Goal: Information Seeking & Learning: Learn about a topic

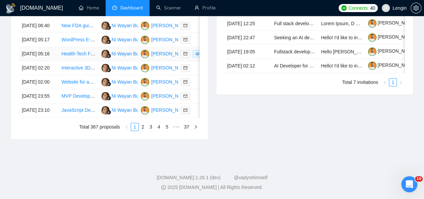
scroll to position [368, 0]
click at [143, 130] on link "2" at bounding box center [142, 126] width 7 height 7
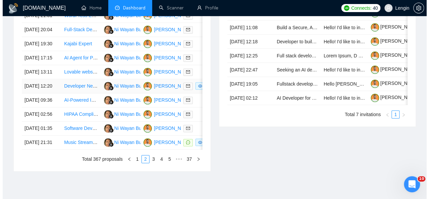
scroll to position [352, 0]
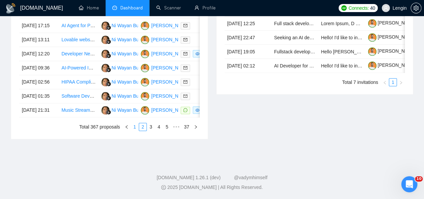
click at [135, 130] on link "1" at bounding box center [134, 126] width 7 height 7
click at [87, 75] on td "Interactive 3D Globe Web Developer — Storytelling, Animation & E-Commerce Overl…" at bounding box center [79, 68] width 40 height 14
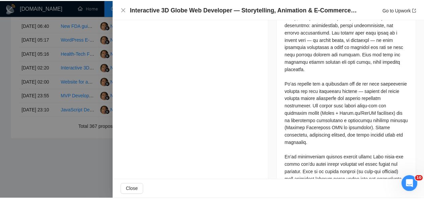
scroll to position [513, 0]
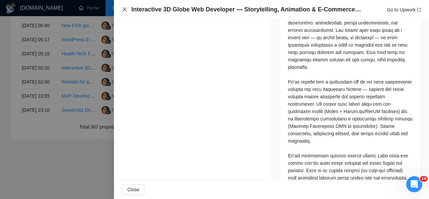
click at [124, 11] on icon "close" at bounding box center [124, 9] width 5 height 5
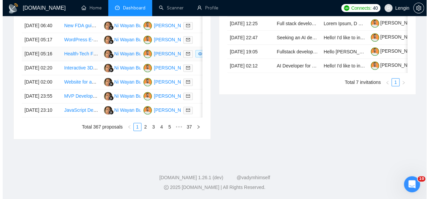
scroll to position [358, 0]
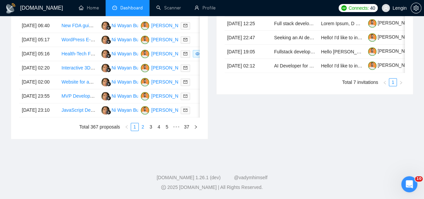
click at [142, 130] on link "2" at bounding box center [142, 126] width 7 height 7
click at [73, 103] on td "Software Development Assistant for Automotive Dealership Projects" at bounding box center [79, 96] width 40 height 14
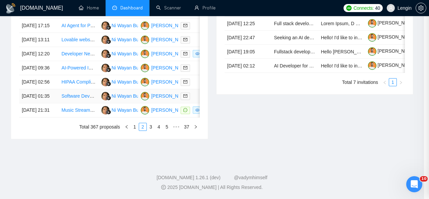
scroll to position [440, 0]
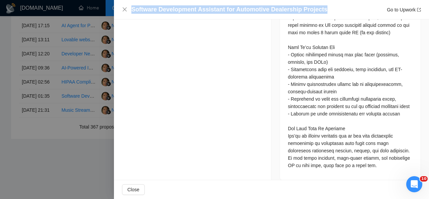
drag, startPoint x: 318, startPoint y: 9, endPoint x: 111, endPoint y: 12, distance: 206.4
click at [111, 12] on div "Software Development Assistant for Automotive Dealership Projects Go to Upwork …" at bounding box center [214, 99] width 429 height 199
copy div "Software Development Assistant for Automotive Dealership Projects"
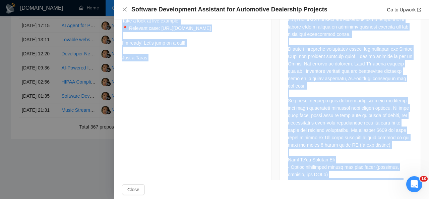
scroll to position [353, 0]
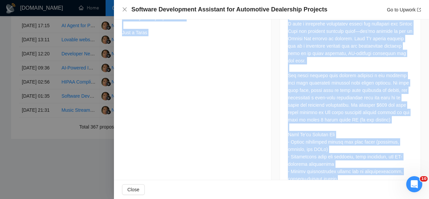
drag, startPoint x: 122, startPoint y: 40, endPoint x: 158, endPoint y: 49, distance: 37.1
copy div "Hi there👋 I did a very similar project for the car business that achieved a 32%…"
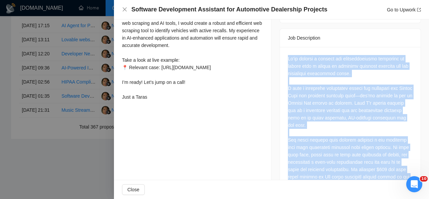
scroll to position [440, 0]
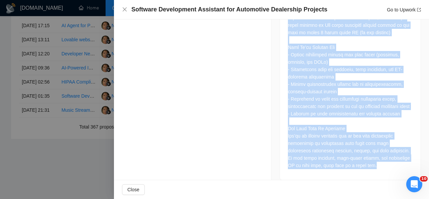
drag, startPoint x: 285, startPoint y: 42, endPoint x: 357, endPoint y: 154, distance: 134.0
click at [357, 154] on div at bounding box center [350, 37] width 141 height 284
copy div "Lo’ip dolorsi a consect adi elitseddoeiusmo temporinc ut labore etdo m aliqua e…"
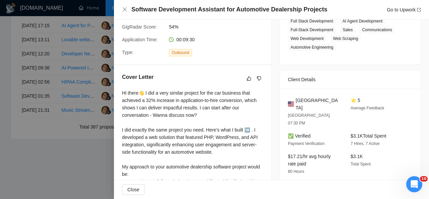
scroll to position [117, 0]
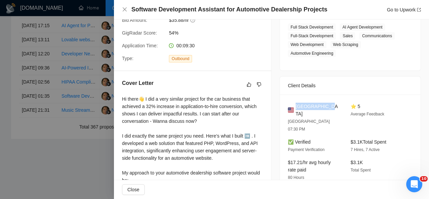
drag, startPoint x: 323, startPoint y: 106, endPoint x: 294, endPoint y: 106, distance: 28.5
click at [294, 106] on div "[GEOGRAPHIC_DATA]" at bounding box center [314, 110] width 52 height 15
copy span "[GEOGRAPHIC_DATA]"
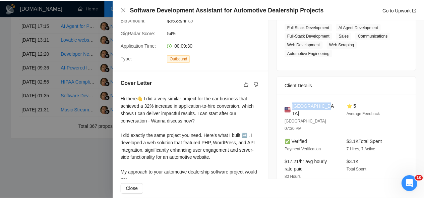
scroll to position [54, 0]
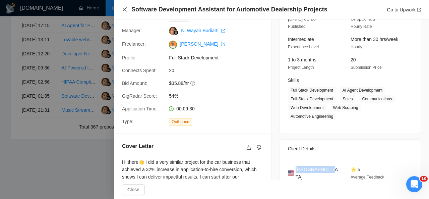
click at [123, 8] on icon "close" at bounding box center [125, 9] width 4 height 4
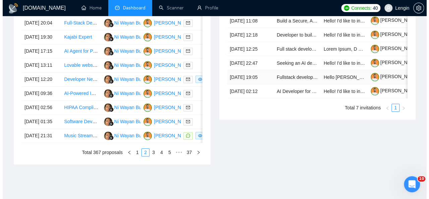
scroll to position [351, 0]
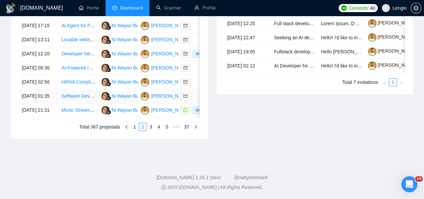
click at [82, 103] on td "Software Development Assistant for Automotive Dealership Projects" at bounding box center [79, 96] width 40 height 14
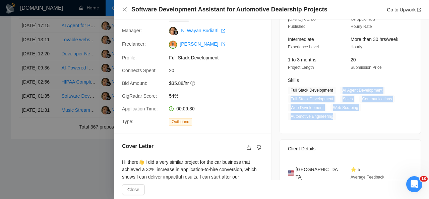
drag, startPoint x: 339, startPoint y: 91, endPoint x: 332, endPoint y: 117, distance: 26.3
click at [332, 117] on span "Full Stack Development AI Agent Development Full-Stack Development Sales Commun…" at bounding box center [345, 103] width 115 height 34
copy span "AI Agent Development Full-Stack Development Sales Communications Web Developmen…"
click at [125, 10] on icon "close" at bounding box center [124, 9] width 5 height 5
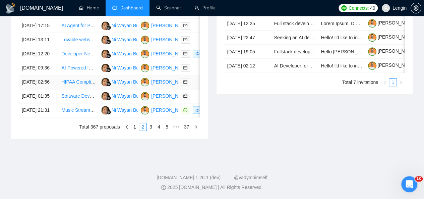
click at [76, 89] on td "HIPAA Compliant Website Developer Needed" at bounding box center [79, 82] width 40 height 14
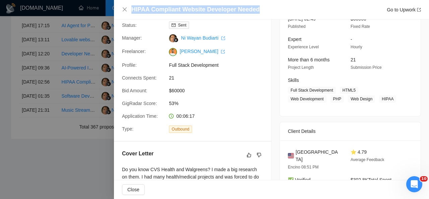
drag, startPoint x: 256, startPoint y: 10, endPoint x: 132, endPoint y: 11, distance: 123.7
click at [132, 11] on div "HIPAA Compliant Website Developer Needed Go to Upwork" at bounding box center [276, 9] width 290 height 8
copy h4 "HIPAA Compliant Website Developer Needed"
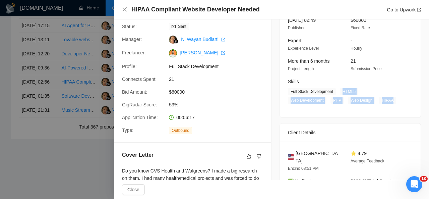
drag, startPoint x: 336, startPoint y: 92, endPoint x: 347, endPoint y: 99, distance: 12.3
click at [347, 99] on span "Full Stack Development HTML5 Web Development PHP Web Design HIPAA" at bounding box center [345, 96] width 115 height 16
copy span "HTML5 Web Development PHP Web Design HIPAA"
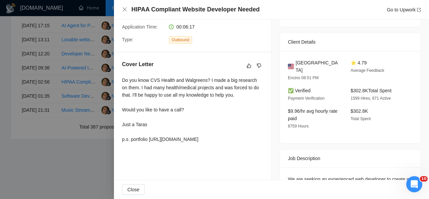
scroll to position [147, 0]
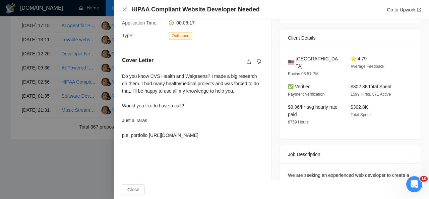
drag, startPoint x: 395, startPoint y: 77, endPoint x: 347, endPoint y: 79, distance: 48.3
click at [348, 83] on div "$302.8K Total Spent 1599 Hires, 671 Active" at bounding box center [376, 90] width 57 height 15
copy span "$302.8K Total Spent"
drag, startPoint x: 120, startPoint y: 76, endPoint x: 182, endPoint y: 143, distance: 91.6
click at [182, 143] on div "Cover Letter Do you know CVS Health and Walgreens? I made a big research on the…" at bounding box center [192, 98] width 157 height 101
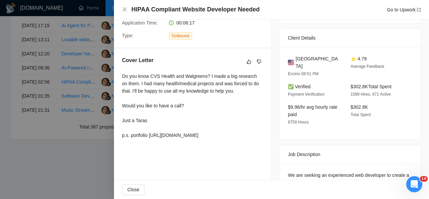
copy div "Do you know CVS Health and Walgreens? I made a big research on them. I had many…"
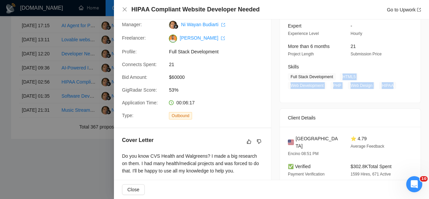
scroll to position [68, 0]
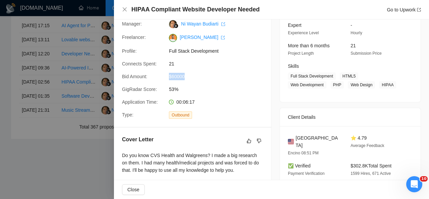
drag, startPoint x: 186, startPoint y: 75, endPoint x: 169, endPoint y: 74, distance: 16.8
click at [169, 74] on span "$60000" at bounding box center [219, 76] width 101 height 7
copy span "$60000"
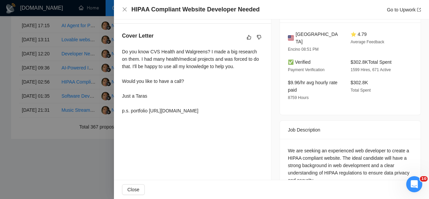
scroll to position [171, 0]
drag, startPoint x: 120, startPoint y: 50, endPoint x: 191, endPoint y: 118, distance: 97.9
click at [191, 118] on div "Cover Letter Do you know CVS Health and Walgreens? I made a big research on the…" at bounding box center [192, 74] width 157 height 101
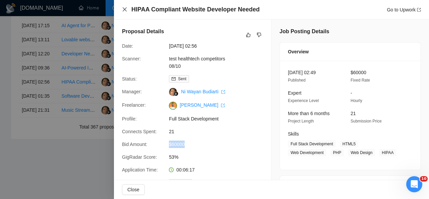
click at [123, 8] on icon "close" at bounding box center [125, 9] width 4 height 4
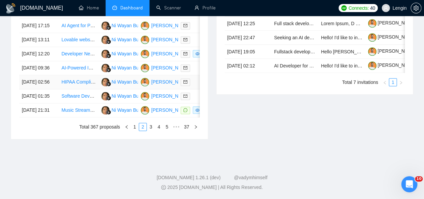
click at [94, 89] on td "HIPAA Compliant Website Developer Needed" at bounding box center [79, 82] width 40 height 14
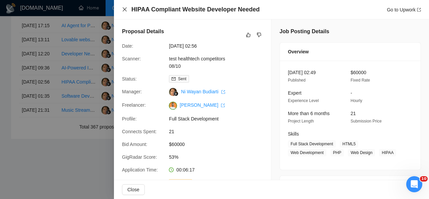
click at [124, 12] on icon "close" at bounding box center [124, 9] width 5 height 5
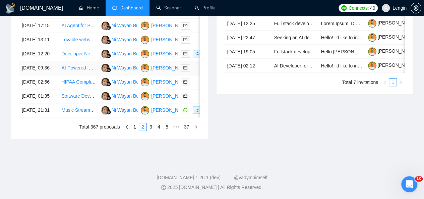
click at [78, 75] on td "AI-Powered Investment Deal Marketplace Platform Development" at bounding box center [79, 68] width 40 height 14
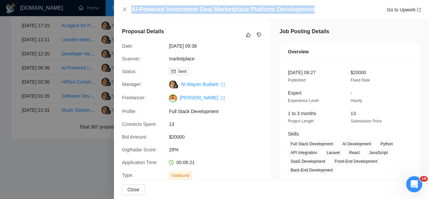
drag, startPoint x: 313, startPoint y: 10, endPoint x: 130, endPoint y: 10, distance: 183.0
click at [130, 10] on div "AI-Powered Investment Deal Marketplace Platform Development Go to Upwork" at bounding box center [271, 9] width 299 height 8
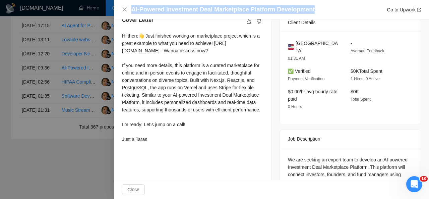
scroll to position [181, 0]
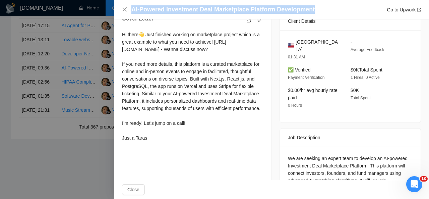
drag, startPoint x: 119, startPoint y: 33, endPoint x: 153, endPoint y: 145, distance: 117.0
click at [153, 145] on div "Cover Letter Hi there👋 Just finished working on marketplace project which is a …" at bounding box center [192, 79] width 157 height 145
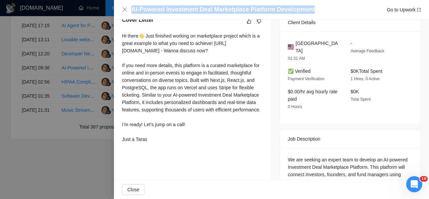
scroll to position [226, 0]
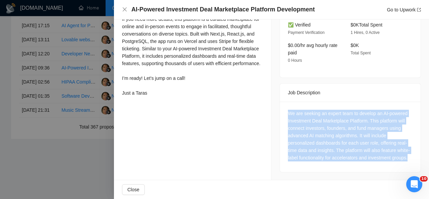
drag, startPoint x: 304, startPoint y: 155, endPoint x: 283, endPoint y: 105, distance: 54.2
click at [283, 105] on div "We are seeking an expert team to develop an AI-powered Investment Deal Marketpl…" at bounding box center [350, 137] width 141 height 70
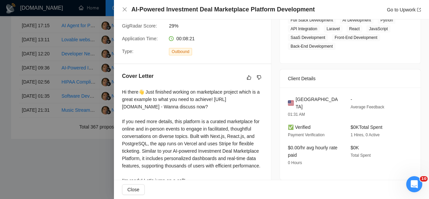
scroll to position [123, 0]
drag, startPoint x: 323, startPoint y: 98, endPoint x: 294, endPoint y: 98, distance: 28.5
click at [294, 98] on div "[GEOGRAPHIC_DATA]" at bounding box center [314, 103] width 52 height 15
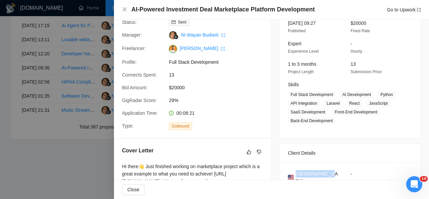
scroll to position [49, 0]
drag, startPoint x: 168, startPoint y: 87, endPoint x: 187, endPoint y: 89, distance: 19.5
click at [187, 89] on div "$20000" at bounding box center [201, 87] width 71 height 7
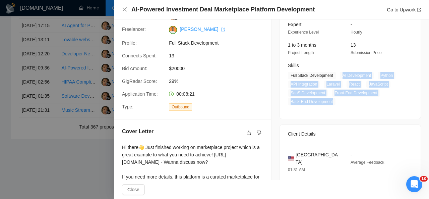
drag, startPoint x: 340, startPoint y: 73, endPoint x: 331, endPoint y: 98, distance: 25.7
click at [331, 98] on span "Full Stack Development AI Development Python API Integration Laravel React Java…" at bounding box center [345, 89] width 115 height 34
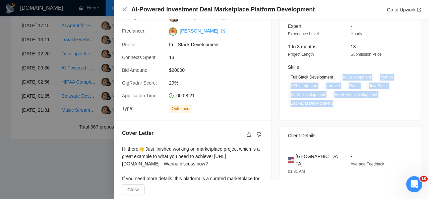
scroll to position [66, 0]
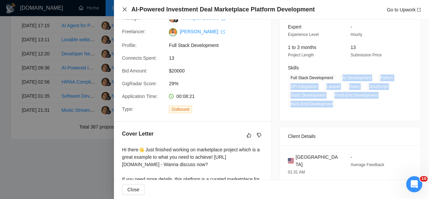
click at [125, 7] on icon "close" at bounding box center [124, 9] width 5 height 5
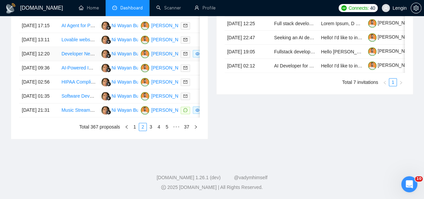
click at [79, 61] on td "Developer Needed for Music-based Fantasy Sports App" at bounding box center [79, 54] width 40 height 14
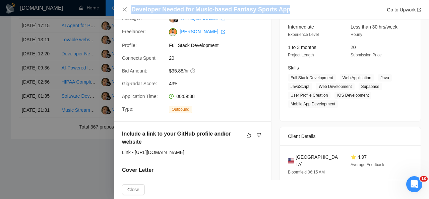
drag, startPoint x: 283, startPoint y: 11, endPoint x: 133, endPoint y: 8, distance: 150.5
click at [133, 8] on div "Developer Needed for Music-based Fantasy Sports App Go to Upwork" at bounding box center [276, 9] width 290 height 8
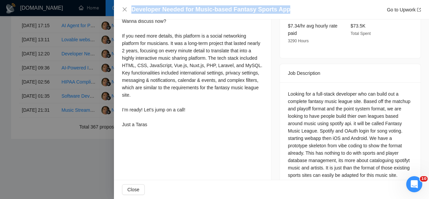
scroll to position [287, 0]
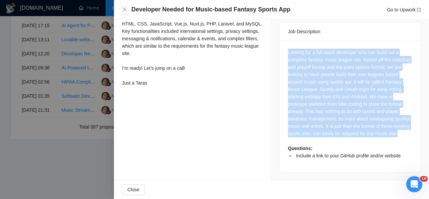
drag, startPoint x: 301, startPoint y: 134, endPoint x: 280, endPoint y: 47, distance: 89.5
click at [280, 47] on div "Looking for a full-stack developer who can build out a complete fantasy music l…" at bounding box center [350, 106] width 141 height 131
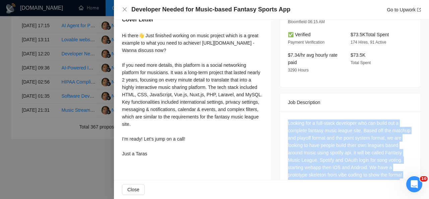
scroll to position [226, 0]
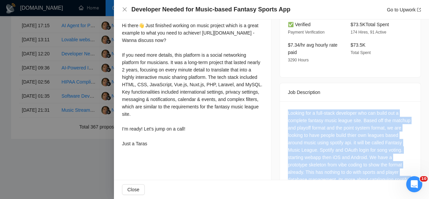
drag, startPoint x: 119, startPoint y: 25, endPoint x: 160, endPoint y: 152, distance: 133.5
click at [160, 152] on div "Include a link to your GitHub profile and/or website Link - [URL][DOMAIN_NAME] …" at bounding box center [192, 59] width 157 height 196
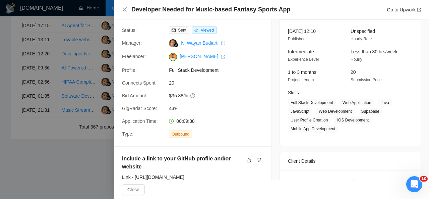
scroll to position [49, 0]
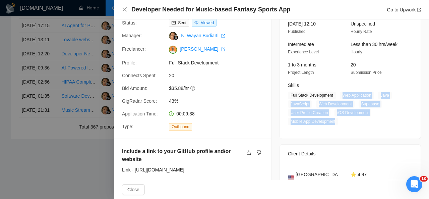
drag, startPoint x: 339, startPoint y: 94, endPoint x: 337, endPoint y: 122, distance: 27.9
click at [337, 122] on span "Full Stack Development Web Application Java JavaScript Web Development Supabase…" at bounding box center [345, 108] width 115 height 34
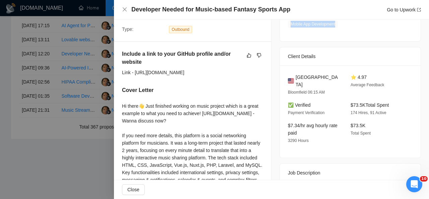
scroll to position [146, 0]
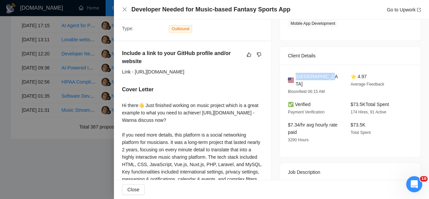
drag, startPoint x: 323, startPoint y: 77, endPoint x: 294, endPoint y: 77, distance: 28.8
click at [294, 77] on div "[GEOGRAPHIC_DATA]" at bounding box center [314, 80] width 52 height 15
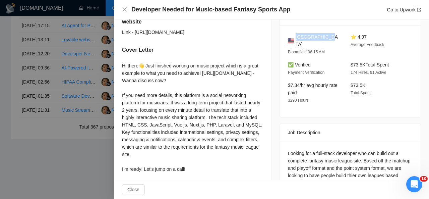
scroll to position [185, 0]
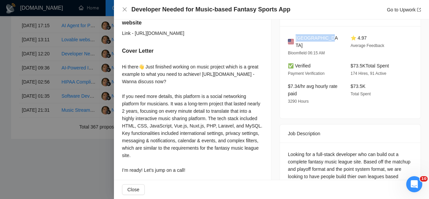
drag, startPoint x: 389, startPoint y: 58, endPoint x: 346, endPoint y: 60, distance: 43.0
click at [348, 62] on div "$73.5K Total Spent 174 Hires, 91 Active" at bounding box center [376, 69] width 57 height 15
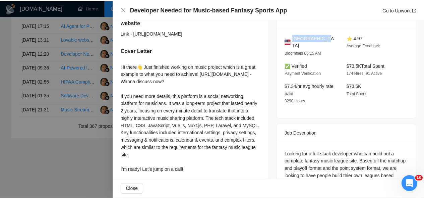
scroll to position [0, 0]
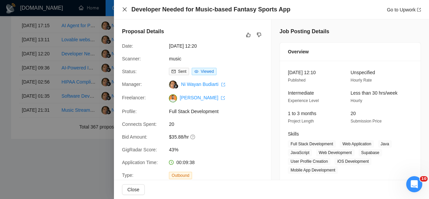
click at [122, 8] on icon "close" at bounding box center [124, 9] width 5 height 5
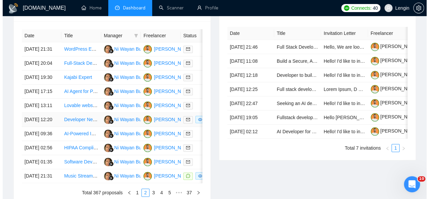
scroll to position [284, 0]
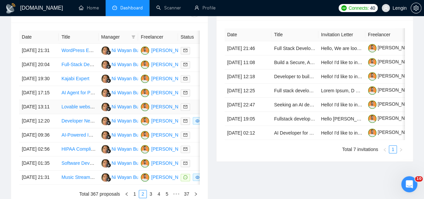
click at [84, 114] on td "Lovable website need completing" at bounding box center [79, 107] width 40 height 14
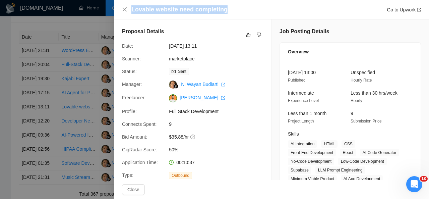
drag, startPoint x: 225, startPoint y: 8, endPoint x: 129, endPoint y: 11, distance: 95.9
click at [129, 11] on div "Lovable website need completing Go to Upwork" at bounding box center [271, 9] width 299 height 8
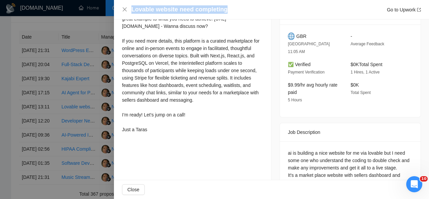
scroll to position [236, 0]
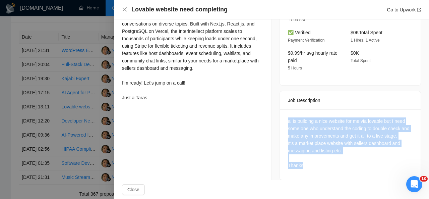
drag, startPoint x: 309, startPoint y: 159, endPoint x: 279, endPoint y: 115, distance: 52.4
click at [280, 115] on div "ai is building a nice website for me via lovable but I need some one who unders…" at bounding box center [350, 144] width 141 height 70
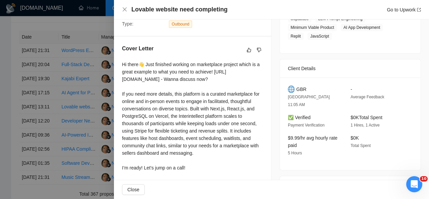
scroll to position [149, 0]
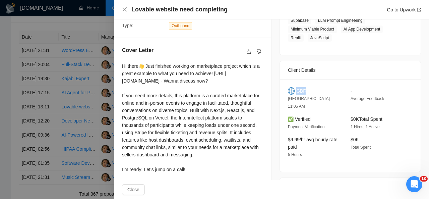
drag, startPoint x: 305, startPoint y: 90, endPoint x: 295, endPoint y: 90, distance: 10.4
click at [295, 90] on div "GBR" at bounding box center [314, 90] width 52 height 7
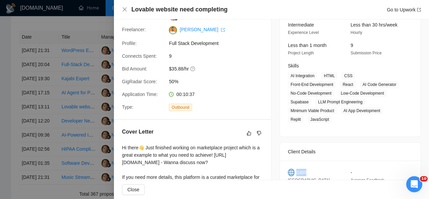
scroll to position [67, 0]
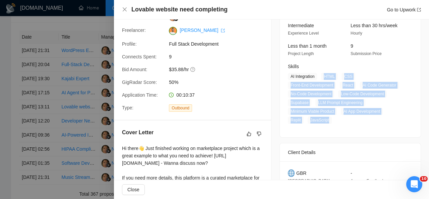
drag, startPoint x: 322, startPoint y: 78, endPoint x: 327, endPoint y: 117, distance: 38.9
click at [327, 117] on span "AI Integration HTML CSS Front-End Development React AI Code Generator No-Code D…" at bounding box center [345, 98] width 115 height 51
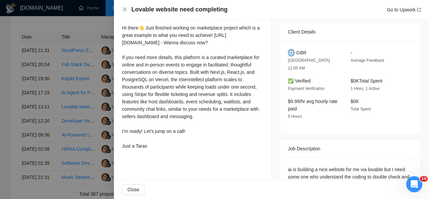
scroll to position [188, 0]
drag, startPoint x: 122, startPoint y: 26, endPoint x: 155, endPoint y: 152, distance: 130.1
click at [155, 149] on div "Hi there👋 Just finished working on marketplace project which is a great example…" at bounding box center [192, 86] width 141 height 125
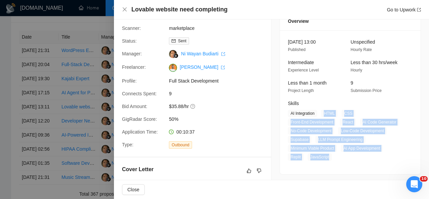
scroll to position [0, 0]
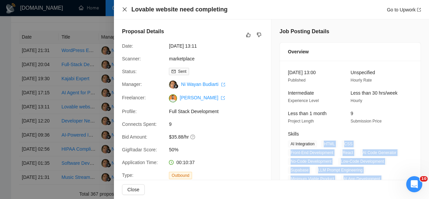
click at [123, 8] on icon "close" at bounding box center [124, 9] width 5 height 5
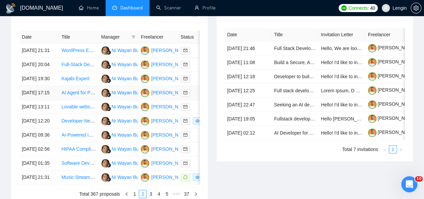
click at [92, 100] on td "AI Agent for PowerPoint Slide Creation" at bounding box center [79, 93] width 40 height 14
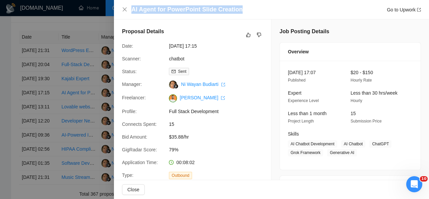
drag, startPoint x: 237, startPoint y: 12, endPoint x: 130, endPoint y: 11, distance: 106.9
click at [130, 11] on div "AI Agent for PowerPoint Slide Creation Go to Upwork" at bounding box center [271, 9] width 299 height 8
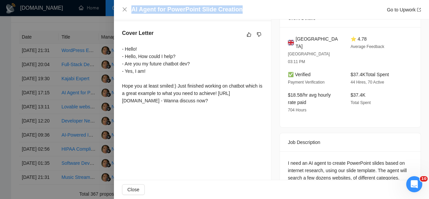
scroll to position [201, 0]
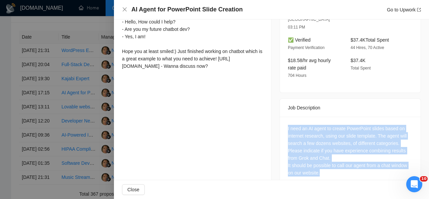
drag, startPoint x: 319, startPoint y: 157, endPoint x: 284, endPoint y: 113, distance: 56.3
click at [284, 117] on div "I need an AI agent to create PowerPoint slides based on internet research, usin…" at bounding box center [350, 152] width 141 height 70
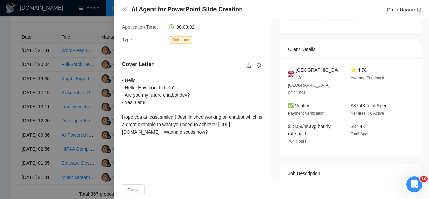
scroll to position [130, 0]
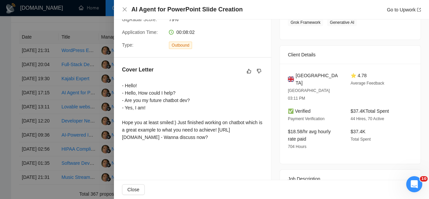
drag, startPoint x: 231, startPoint y: 145, endPoint x: 121, endPoint y: 84, distance: 125.8
click at [121, 84] on div "Cover Letter - Hello! - Hello, How could I help? - Are you my future chatbot de…" at bounding box center [192, 105] width 157 height 94
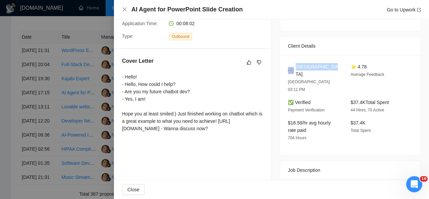
drag, startPoint x: 329, startPoint y: 65, endPoint x: 292, endPoint y: 69, distance: 37.8
click at [292, 69] on div "[GEOGRAPHIC_DATA]" at bounding box center [314, 70] width 52 height 15
drag, startPoint x: 393, startPoint y: 84, endPoint x: 347, endPoint y: 87, distance: 46.0
click at [348, 99] on div "$37.4K Total Spent 44 Hires, 70 Active" at bounding box center [376, 106] width 57 height 15
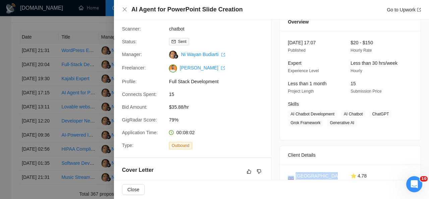
scroll to position [29, 0]
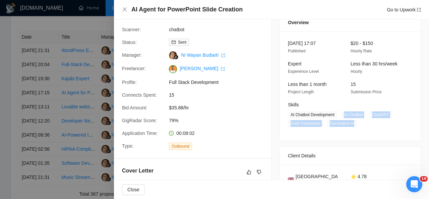
drag, startPoint x: 340, startPoint y: 114, endPoint x: 355, endPoint y: 125, distance: 18.6
click at [355, 125] on span "AI Chatbot Development AI Chatbot ChatGPT Grok Framework Generative AI" at bounding box center [345, 119] width 115 height 16
click at [125, 11] on icon "close" at bounding box center [124, 9] width 5 height 5
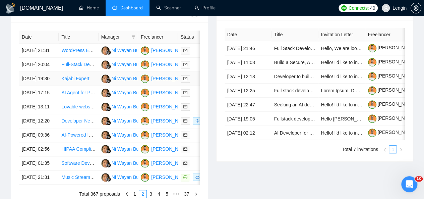
click at [83, 86] on td "Kajabi Expert" at bounding box center [79, 79] width 40 height 14
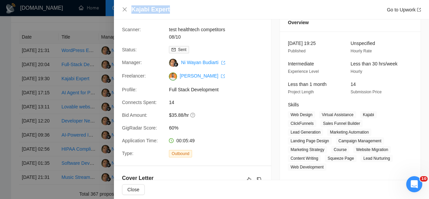
drag, startPoint x: 170, startPoint y: 10, endPoint x: 132, endPoint y: 12, distance: 38.2
click at [132, 12] on div "Kajabi Expert Go to Upwork" at bounding box center [276, 9] width 290 height 8
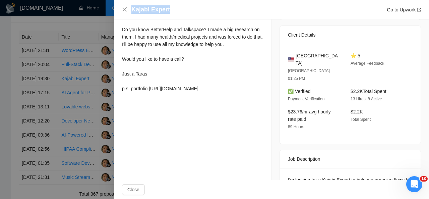
scroll to position [206, 0]
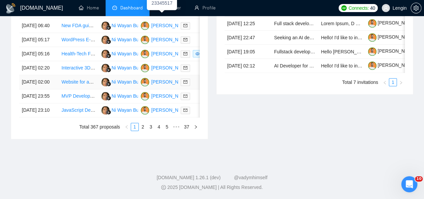
scroll to position [369, 0]
click at [144, 139] on div "Date Title Manager Freelancer Status 12 Oct, 2025 17:52 Build travel based webs…" at bounding box center [109, 46] width 197 height 183
click at [141, 130] on link "2" at bounding box center [142, 126] width 7 height 7
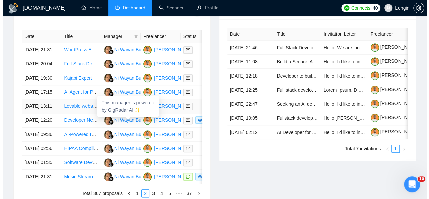
scroll to position [284, 0]
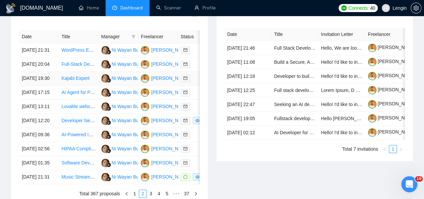
click at [76, 85] on td "Kajabi Expert" at bounding box center [79, 78] width 40 height 14
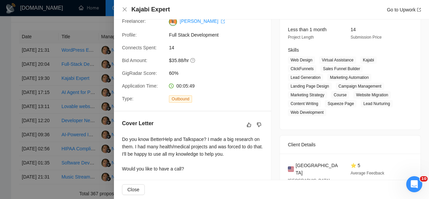
scroll to position [85, 0]
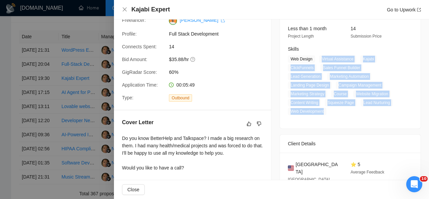
drag, startPoint x: 318, startPoint y: 59, endPoint x: 391, endPoint y: 101, distance: 84.0
click at [391, 101] on span "Web Design Virtual Assistance Kajabi ClickFunnels Sales Funnel Builder Lead Gen…" at bounding box center [345, 85] width 115 height 60
copy span "Virtual Assistance Kajabi ClickFunnels Sales Funnel Builder Lead Generation Mar…"
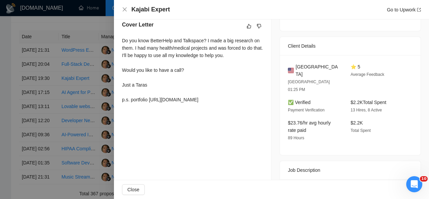
scroll to position [183, 0]
drag, startPoint x: 121, startPoint y: 42, endPoint x: 209, endPoint y: 122, distance: 118.6
click at [209, 122] on div "Proposal Details Date: 11 Oct, 2025 19:30 Scanner: test healthtech competitors …" at bounding box center [193, 31] width 158 height 391
copy div "Do you know BetterHelp and Talkspace? I made a big research on them. I had many…"
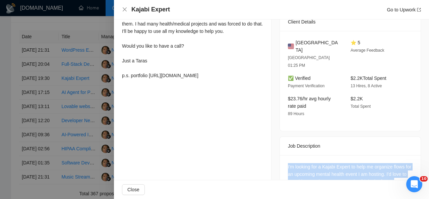
drag, startPoint x: 415, startPoint y: 156, endPoint x: 283, endPoint y: 143, distance: 132.4
click at [283, 155] on div "I'm looking for a Kajabi Expert to help me organize flows for an upcoming menta…" at bounding box center [350, 175] width 141 height 41
copy div "I'm looking for a Kajabi Expert to help me organize flows for an upcoming menta…"
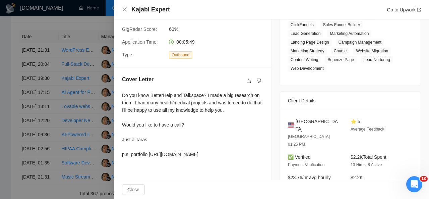
drag, startPoint x: 387, startPoint y: 131, endPoint x: 348, endPoint y: 132, distance: 39.2
click at [348, 153] on div "$2.2K Total Spent 13 Hires, 8 Active" at bounding box center [376, 160] width 57 height 15
copy span "$2.2K Total Spent"
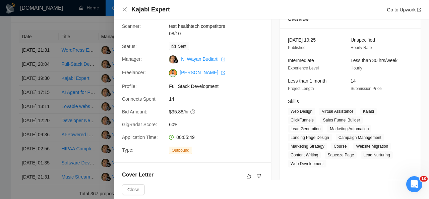
scroll to position [32, 0]
click at [127, 11] on icon "close" at bounding box center [124, 9] width 5 height 5
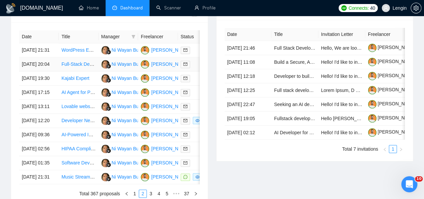
click at [80, 67] on td "Full-Stack Developer for Pickleball Platform" at bounding box center [79, 64] width 40 height 14
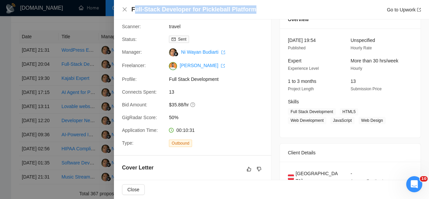
drag, startPoint x: 251, startPoint y: 10, endPoint x: 133, endPoint y: 10, distance: 117.6
click at [133, 10] on div "Full-Stack Developer for Pickleball Platform Go to Upwork" at bounding box center [276, 9] width 290 height 8
drag, startPoint x: 131, startPoint y: 10, endPoint x: 253, endPoint y: 18, distance: 122.6
click at [253, 18] on div "Full-Stack Developer for Pickleball Platform Go to Upwork" at bounding box center [271, 9] width 315 height 19
click at [233, 8] on h4 "Full-Stack Developer for Pickleball Platform" at bounding box center [193, 9] width 125 height 8
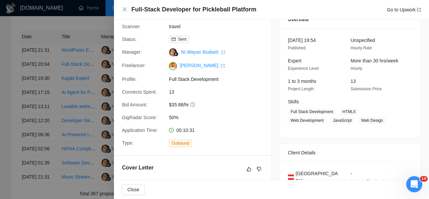
drag, startPoint x: 250, startPoint y: 10, endPoint x: 139, endPoint y: 14, distance: 110.3
click at [139, 14] on div "Full-Stack Developer for Pickleball Platform Go to Upwork" at bounding box center [271, 9] width 315 height 19
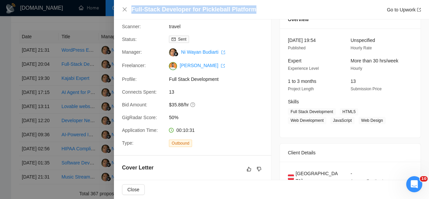
drag, startPoint x: 131, startPoint y: 9, endPoint x: 248, endPoint y: 10, distance: 116.6
click at [248, 10] on h4 "Full-Stack Developer for Pickleball Platform" at bounding box center [193, 9] width 125 height 8
copy h4 "Full-Stack Developer for Pickleball Platform"
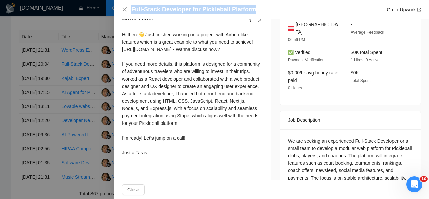
scroll to position [208, 0]
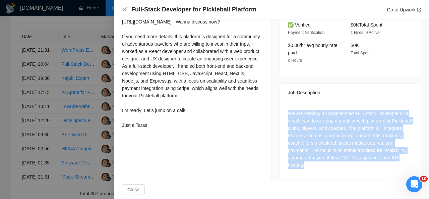
drag, startPoint x: 329, startPoint y: 161, endPoint x: 278, endPoint y: 101, distance: 78.7
click at [280, 102] on div "We are seeking an experienced Full-Stack Developer or a small team to develop a…" at bounding box center [350, 141] width 141 height 78
copy div "We are seeking an experienced Full-Stack Developer or a small team to develop a…"
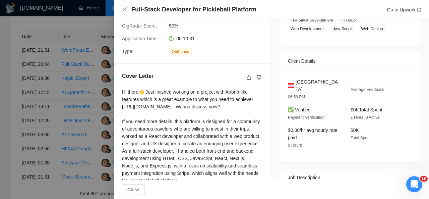
scroll to position [123, 0]
drag, startPoint x: 311, startPoint y: 81, endPoint x: 294, endPoint y: 81, distance: 17.8
click at [294, 81] on div "Austria" at bounding box center [314, 85] width 52 height 15
copy span "Austria"
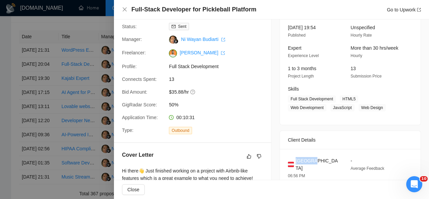
scroll to position [92, 0]
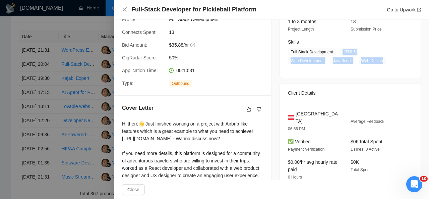
drag, startPoint x: 337, startPoint y: 51, endPoint x: 338, endPoint y: 62, distance: 11.1
click at [338, 62] on span "Full Stack Development HTML5 Web Development JavaScript Web Design" at bounding box center [345, 56] width 115 height 16
copy span "HTML5 Web Development JavaScript Web Design"
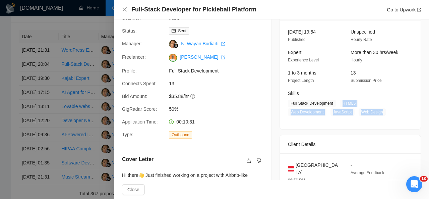
scroll to position [40, 0]
click at [124, 10] on icon "close" at bounding box center [124, 9] width 5 height 5
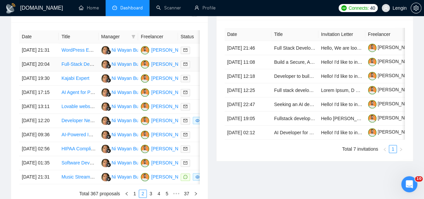
click at [92, 69] on td "Full-Stack Developer for Pickleball Platform" at bounding box center [79, 64] width 40 height 14
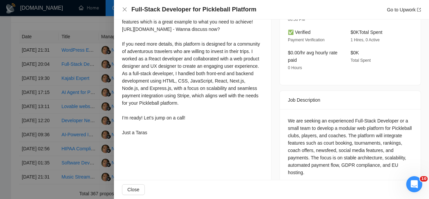
scroll to position [174, 0]
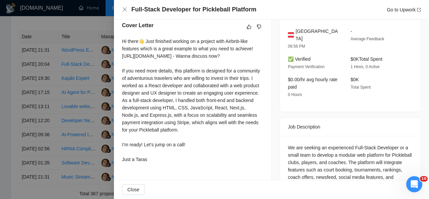
drag, startPoint x: 122, startPoint y: 40, endPoint x: 160, endPoint y: 166, distance: 131.8
click at [160, 166] on div "Cover Letter Hi there👋 Just finished working on a project with Airbnb-like feat…" at bounding box center [192, 93] width 157 height 160
copy div "Hi there👋 Just finished working on a project with Airbnb-like features which is…"
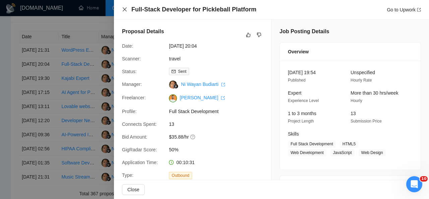
click at [126, 8] on icon "close" at bounding box center [125, 9] width 4 height 4
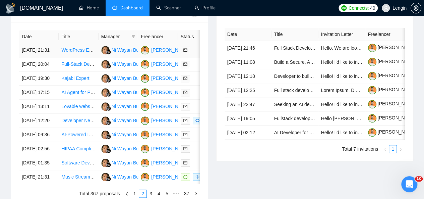
click at [87, 49] on td "WordPress Expert Needed for Ongoing Projects" at bounding box center [79, 50] width 40 height 14
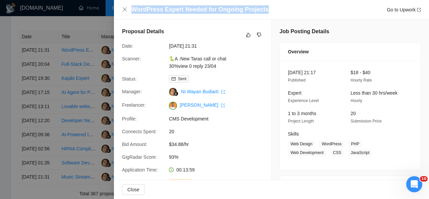
drag, startPoint x: 263, startPoint y: 9, endPoint x: 130, endPoint y: 8, distance: 133.4
click at [130, 8] on div "WordPress Expert Needed for Ongoing Projects Go to Upwork" at bounding box center [271, 9] width 299 height 8
copy h4 "WordPress Expert Needed for Ongoing Projects"
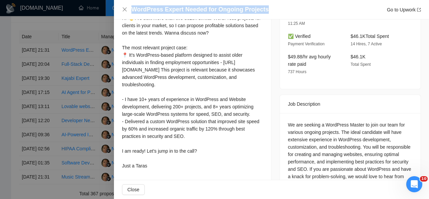
scroll to position [216, 0]
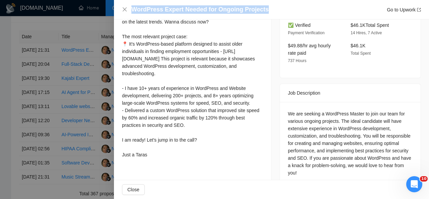
drag, startPoint x: 122, startPoint y: 28, endPoint x: 160, endPoint y: 162, distance: 138.6
click at [160, 158] on div "Hi 👋 I’ve built more than two dozen similar WordPress projects for clients in y…" at bounding box center [192, 80] width 141 height 155
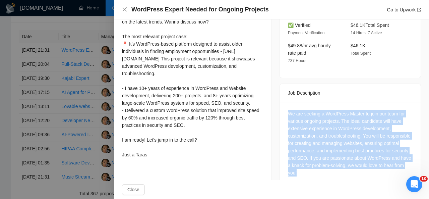
drag, startPoint x: 315, startPoint y: 156, endPoint x: 284, endPoint y: 96, distance: 67.6
click at [284, 102] on div "We are seeking a WordPress Master to join our team for various ongoing projects…" at bounding box center [350, 144] width 141 height 85
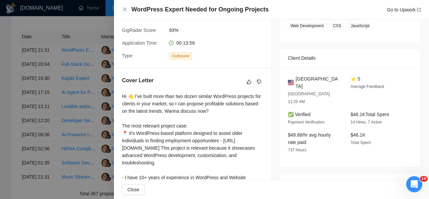
scroll to position [52, 0]
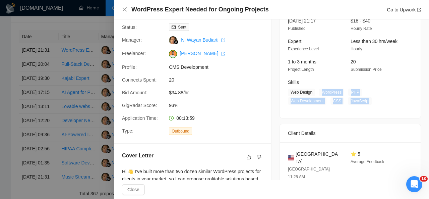
drag, startPoint x: 318, startPoint y: 92, endPoint x: 365, endPoint y: 105, distance: 48.5
click at [365, 105] on div "11 Oct, 2025 21:17 Published $18 - $40 Hourly Rate Expert Experience Level Less…" at bounding box center [350, 63] width 141 height 109
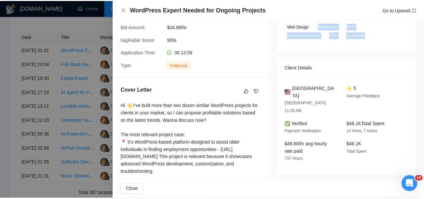
scroll to position [118, 0]
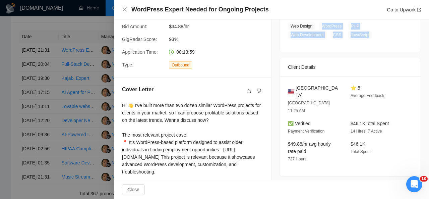
drag, startPoint x: 390, startPoint y: 106, endPoint x: 344, endPoint y: 108, distance: 46.3
click at [344, 120] on div "✅ Verified Payment Verification $46.1K Total Spent 14 Hires, 7 Active" at bounding box center [345, 127] width 120 height 15
click at [125, 10] on icon "close" at bounding box center [124, 9] width 5 height 5
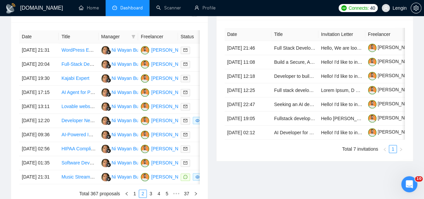
drag, startPoint x: 81, startPoint y: 44, endPoint x: 245, endPoint y: 197, distance: 224.8
click at [245, 197] on div "Invitations 2 hours ago Date Title Invitation Letter Freelancer Status 09 Oct, …" at bounding box center [314, 102] width 205 height 205
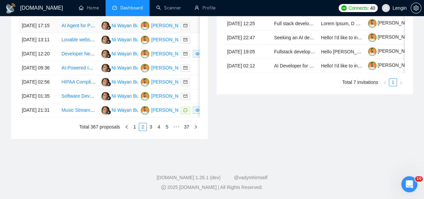
scroll to position [362, 0]
click at [133, 130] on link "1" at bounding box center [134, 126] width 7 height 7
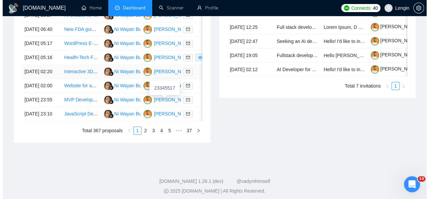
scroll to position [347, 0]
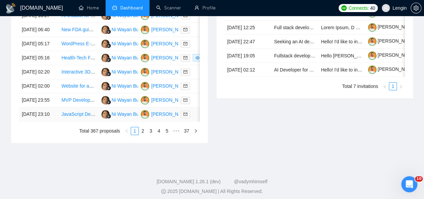
click at [82, 121] on td "JavaScript Developer with React JS and NodeJS Expertise" at bounding box center [79, 114] width 40 height 14
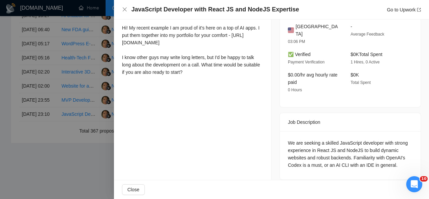
scroll to position [0, 0]
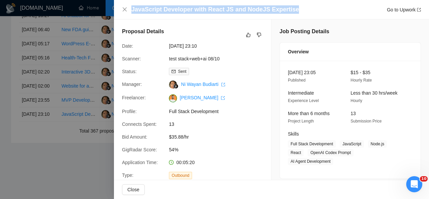
drag, startPoint x: 290, startPoint y: 8, endPoint x: 132, endPoint y: 8, distance: 157.5
click at [132, 8] on div "JavaScript Developer with React JS and NodeJS Expertise Go to Upwork" at bounding box center [276, 9] width 290 height 8
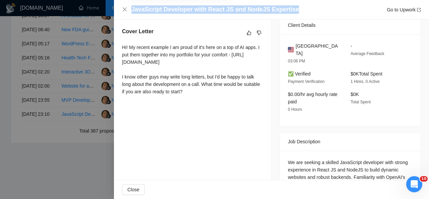
scroll to position [188, 0]
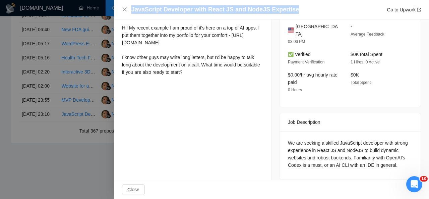
drag, startPoint x: 211, startPoint y: 88, endPoint x: 117, endPoint y: 28, distance: 111.9
click at [117, 28] on div "Cover Letter Hi! My recent example I am proud of it's here on a top of AI apps.…" at bounding box center [192, 43] width 157 height 86
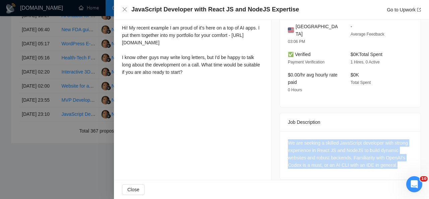
drag, startPoint x: 393, startPoint y: 160, endPoint x: 279, endPoint y: 132, distance: 117.9
click at [280, 132] on div "We are seeking a skilled JavaScript developer with strong experience in React J…" at bounding box center [350, 155] width 141 height 48
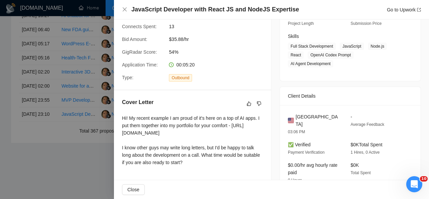
scroll to position [93, 0]
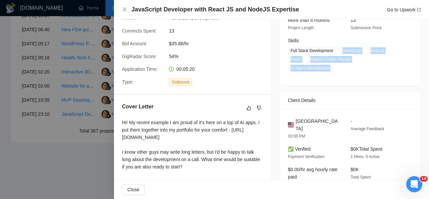
drag, startPoint x: 337, startPoint y: 50, endPoint x: 334, endPoint y: 69, distance: 19.6
click at [334, 69] on span "Full Stack Development JavaScript Node.js React OpenAI Codex Prompt AI Agent De…" at bounding box center [345, 59] width 115 height 25
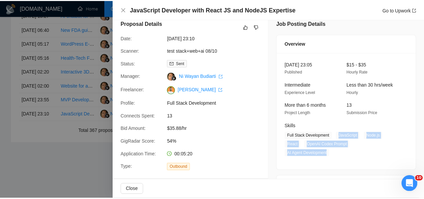
scroll to position [0, 0]
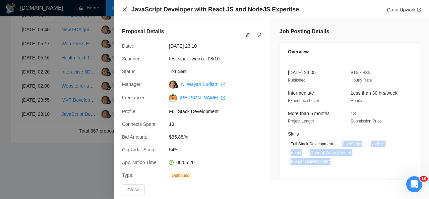
click at [122, 9] on icon "close" at bounding box center [124, 9] width 5 height 5
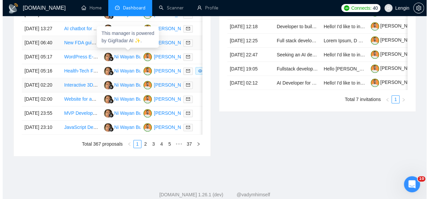
scroll to position [339, 0]
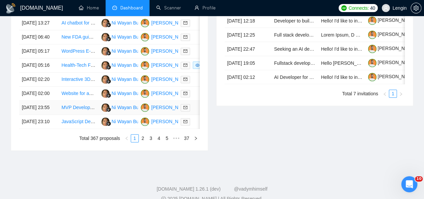
click at [77, 115] on td "MVP Development for DentaSync Platform" at bounding box center [79, 108] width 40 height 14
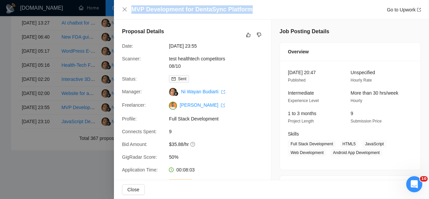
drag, startPoint x: 251, startPoint y: 10, endPoint x: 132, endPoint y: 11, distance: 119.6
click at [132, 11] on div "MVP Development for DentaSync Platform Go to Upwork" at bounding box center [276, 9] width 290 height 8
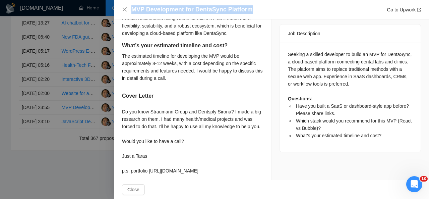
scroll to position [287, 0]
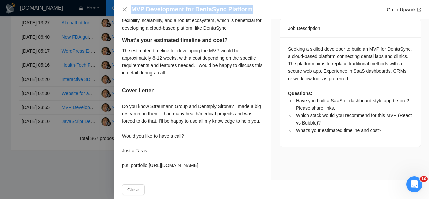
drag, startPoint x: 120, startPoint y: 91, endPoint x: 185, endPoint y: 171, distance: 102.7
click at [185, 171] on div "Have you built a SaaS or dashboard-style app before? Please share links. Yes, I…" at bounding box center [192, 50] width 157 height 257
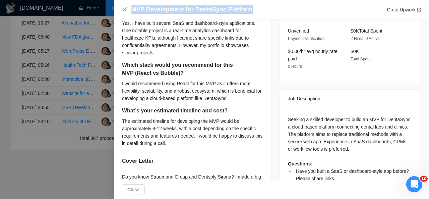
scroll to position [237, 0]
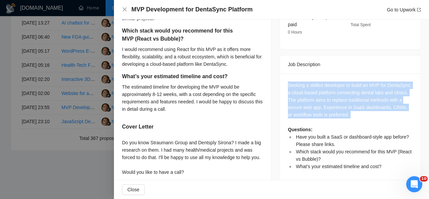
drag, startPoint x: 346, startPoint y: 112, endPoint x: 282, endPoint y: 77, distance: 72.7
click at [282, 77] on div "Seeking a skilled developer to build an MVP for DentaSync, a cloud-based platfo…" at bounding box center [350, 127] width 141 height 109
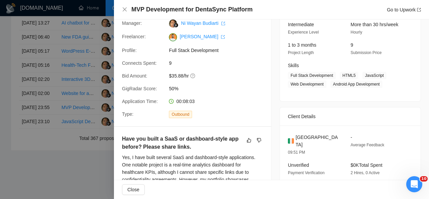
scroll to position [68, 0]
drag, startPoint x: 309, startPoint y: 137, endPoint x: 291, endPoint y: 137, distance: 18.8
click at [291, 137] on div "Ireland" at bounding box center [314, 141] width 52 height 15
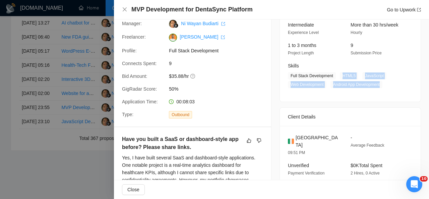
drag, startPoint x: 339, startPoint y: 75, endPoint x: 378, endPoint y: 84, distance: 39.4
click at [378, 84] on span "Full Stack Development HTML5 JavaScript Web Development Android App Development" at bounding box center [345, 80] width 115 height 16
click at [125, 8] on icon "close" at bounding box center [124, 9] width 5 height 5
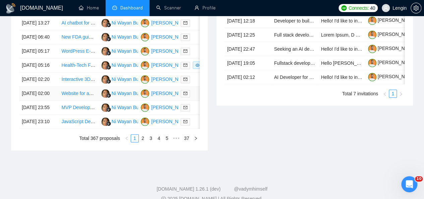
click at [80, 101] on td "Website for an auction" at bounding box center [79, 93] width 40 height 14
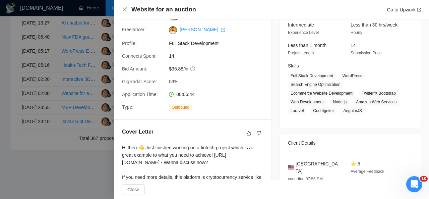
scroll to position [0, 0]
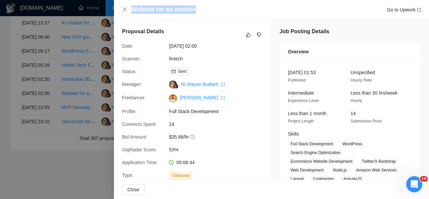
drag, startPoint x: 195, startPoint y: 10, endPoint x: 130, endPoint y: 9, distance: 65.0
click at [130, 9] on div "Website for an auction Go to Upwork" at bounding box center [271, 9] width 299 height 8
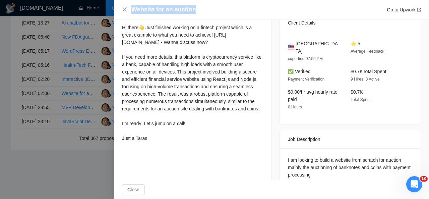
scroll to position [198, 0]
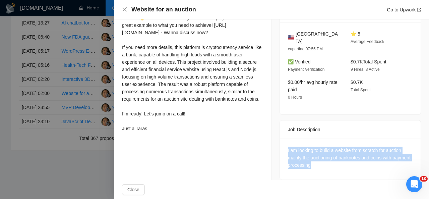
drag, startPoint x: 343, startPoint y: 154, endPoint x: 280, endPoint y: 142, distance: 64.1
click at [280, 142] on div "I am looking to build a website from scratch for auction mainly the auctioning …" at bounding box center [350, 158] width 141 height 41
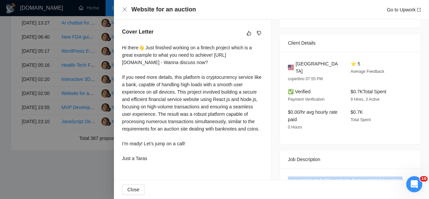
scroll to position [168, 0]
drag, startPoint x: 120, startPoint y: 47, endPoint x: 159, endPoint y: 165, distance: 124.5
click at [159, 165] on div "Cover Letter Hi there👋 Just finished working on a fintech project which is a gr…" at bounding box center [192, 96] width 157 height 153
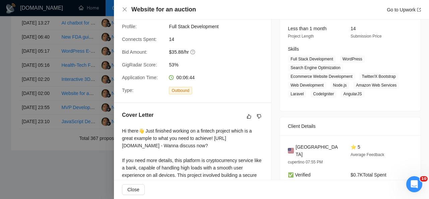
scroll to position [85, 0]
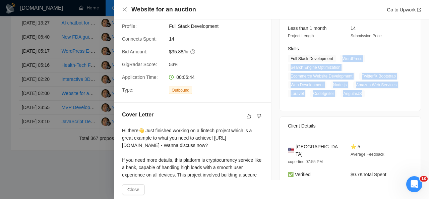
drag, startPoint x: 337, startPoint y: 56, endPoint x: 360, endPoint y: 96, distance: 46.1
click at [360, 96] on span "Full Stack Development WordPress Search Engine Optimization Ecommerce Website D…" at bounding box center [345, 76] width 115 height 42
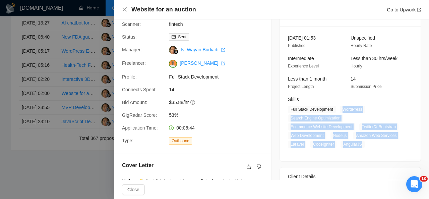
scroll to position [28, 0]
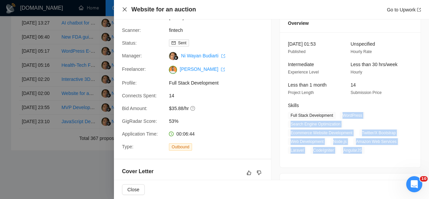
click at [126, 9] on icon "close" at bounding box center [124, 9] width 5 height 5
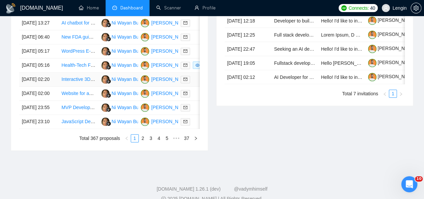
click at [72, 86] on td "Interactive 3D Globe Web Developer — Storytelling, Animation & E-Commerce Overl…" at bounding box center [79, 79] width 40 height 14
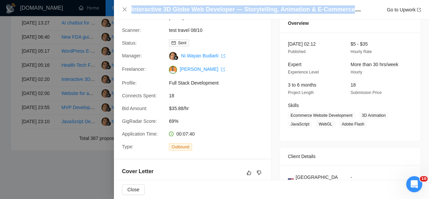
drag, startPoint x: 131, startPoint y: 11, endPoint x: 355, endPoint y: 10, distance: 224.5
click at [355, 10] on div "Interactive 3D Globe Web Developer — Storytelling, Animation & E-Commerce Overl…" at bounding box center [271, 9] width 299 height 8
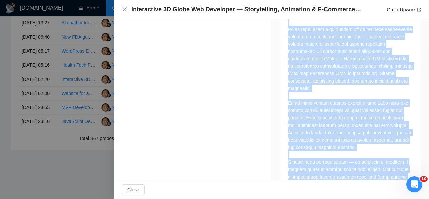
scroll to position [636, 0]
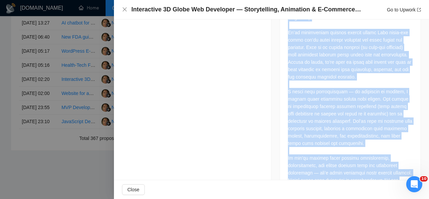
drag, startPoint x: 286, startPoint y: 36, endPoint x: 367, endPoint y: 159, distance: 147.4
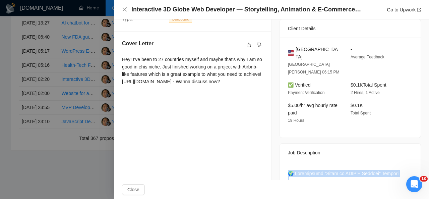
scroll to position [156, 0]
drag, startPoint x: 225, startPoint y: 99, endPoint x: 121, endPoint y: 61, distance: 110.5
click at [121, 61] on div "Cover Letter Hey! I've been to 27 countries myself and maybe that's why I am so…" at bounding box center [192, 64] width 157 height 64
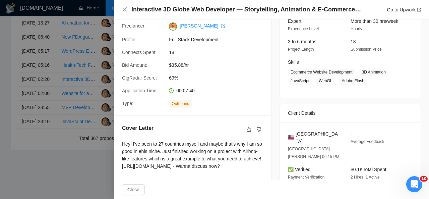
scroll to position [73, 0]
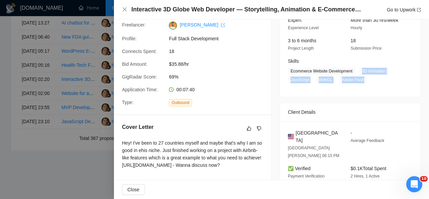
drag, startPoint x: 358, startPoint y: 69, endPoint x: 359, endPoint y: 76, distance: 6.8
click at [359, 76] on span "Ecommerce Website Development 3D Animation JavaScript WebGL Adobe Flash" at bounding box center [345, 75] width 115 height 16
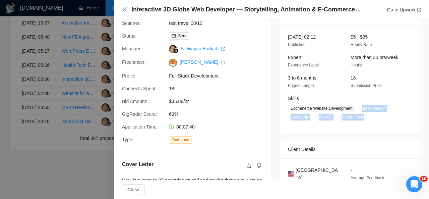
scroll to position [35, 0]
click at [125, 9] on icon "close" at bounding box center [125, 9] width 4 height 4
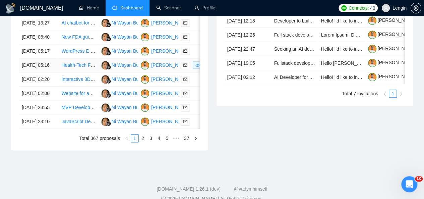
click at [79, 72] on td "Health-Tech Full-Stack Developer for HIPAA-Compliant MVP" at bounding box center [79, 65] width 40 height 14
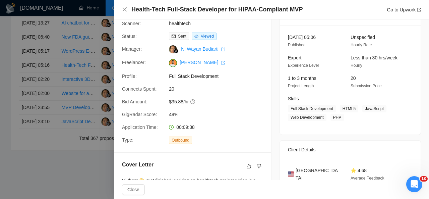
scroll to position [0, 0]
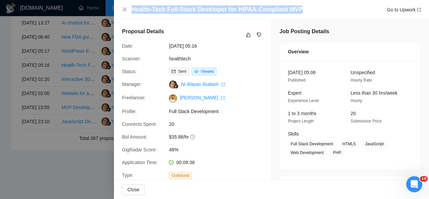
drag, startPoint x: 302, startPoint y: 9, endPoint x: 133, endPoint y: 9, distance: 168.9
click at [133, 9] on div "Health-Tech Full-Stack Developer for HIPAA-Compliant MVP Go to Upwork" at bounding box center [276, 9] width 290 height 8
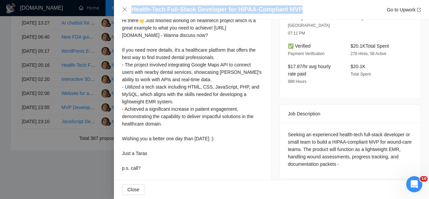
scroll to position [205, 0]
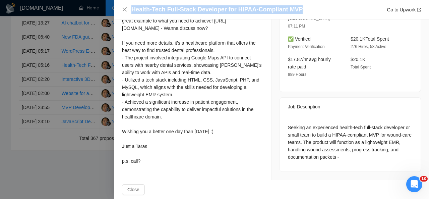
drag, startPoint x: 122, startPoint y: 22, endPoint x: 150, endPoint y: 163, distance: 143.9
click at [150, 163] on div "Cover Letter Hi there👋 Just finished working on healthtech project which is a g…" at bounding box center [192, 81] width 157 height 190
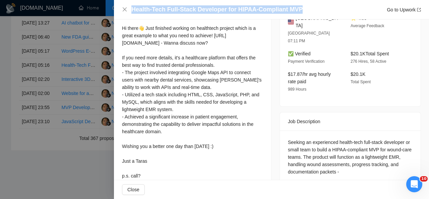
scroll to position [205, 0]
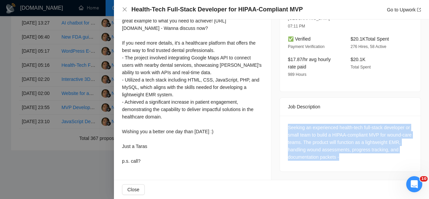
drag, startPoint x: 345, startPoint y: 142, endPoint x: 269, endPoint y: 107, distance: 84.4
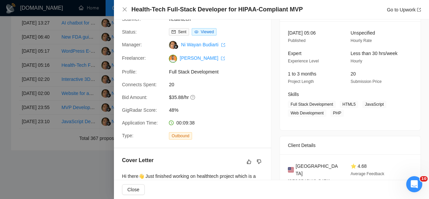
scroll to position [39, 0]
drag, startPoint x: 338, startPoint y: 105, endPoint x: 339, endPoint y: 112, distance: 7.7
click at [339, 112] on span "Full Stack Development HTML5 JavaScript Web Development PHP" at bounding box center [345, 109] width 115 height 16
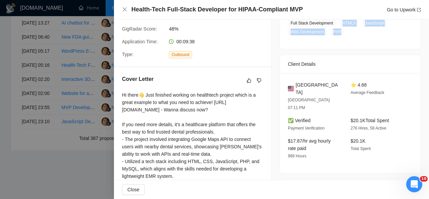
scroll to position [125, 0]
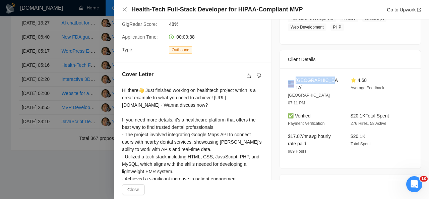
drag, startPoint x: 325, startPoint y: 78, endPoint x: 292, endPoint y: 80, distance: 33.6
click at [292, 80] on div "[GEOGRAPHIC_DATA]" at bounding box center [314, 83] width 52 height 15
click at [126, 7] on button "Close" at bounding box center [124, 10] width 5 height 6
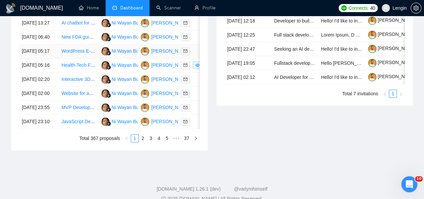
click at [76, 58] on td "WordPress E-commerce Website Development" at bounding box center [79, 51] width 40 height 14
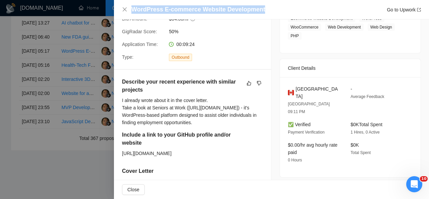
drag, startPoint x: 259, startPoint y: 8, endPoint x: 131, endPoint y: 6, distance: 128.7
click at [131, 6] on div "WordPress E-commerce Website Development Go to Upwork" at bounding box center [271, 9] width 299 height 8
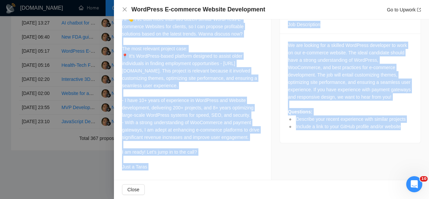
scroll to position [316, 0]
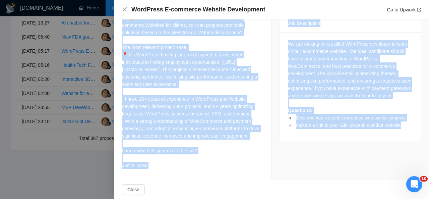
drag, startPoint x: 122, startPoint y: 35, endPoint x: 171, endPoint y: 166, distance: 140.1
click at [171, 166] on div "Hi 👋 I’ve built more than two dozen similar WordPress E-commerce Websites for c…" at bounding box center [192, 91] width 141 height 155
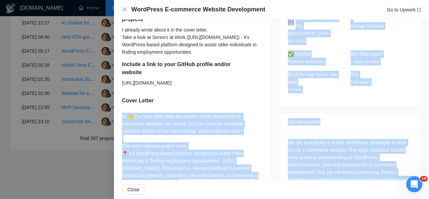
scroll to position [263, 0]
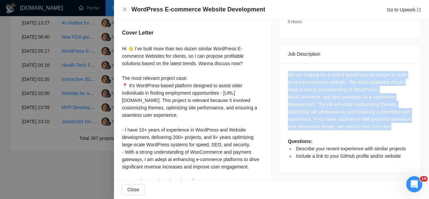
drag, startPoint x: 390, startPoint y: 110, endPoint x: 284, endPoint y: 56, distance: 118.4
click at [284, 63] on div "We are looking for a skilled WordPress developer to work on our e-commerce webs…" at bounding box center [350, 117] width 141 height 109
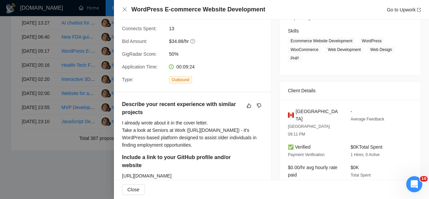
scroll to position [112, 0]
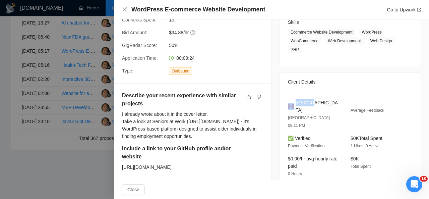
drag, startPoint x: 312, startPoint y: 102, endPoint x: 292, endPoint y: 102, distance: 19.8
click at [292, 102] on div "Canada" at bounding box center [314, 106] width 52 height 15
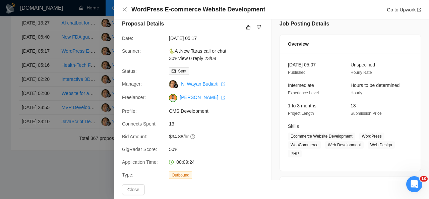
scroll to position [7, 0]
drag, startPoint x: 358, startPoint y: 138, endPoint x: 297, endPoint y: 150, distance: 62.2
click at [297, 150] on span "Ecommerce Website Development WordPress WooCommerce Web Development Web Design …" at bounding box center [345, 145] width 115 height 25
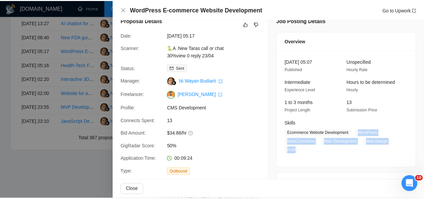
scroll to position [5, 0]
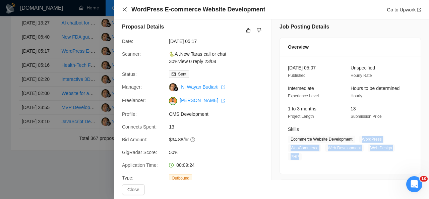
click at [124, 7] on icon "close" at bounding box center [124, 9] width 5 height 5
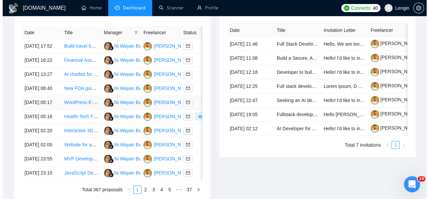
scroll to position [287, 0]
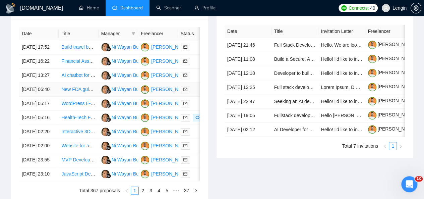
click at [93, 97] on td "New FDA guidelines related to compliance and cybersecurity in Class II medical …" at bounding box center [79, 89] width 40 height 14
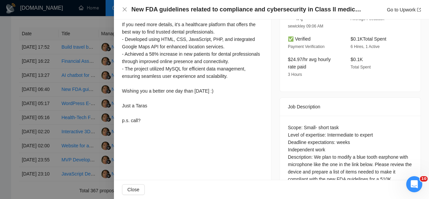
scroll to position [242, 0]
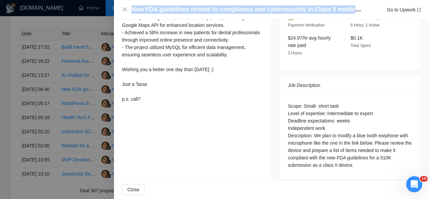
drag, startPoint x: 131, startPoint y: 9, endPoint x: 357, endPoint y: 9, distance: 225.9
click at [357, 9] on h4 "New FDA guidelines related to compliance and cybersecurity in Class II medical …" at bounding box center [246, 9] width 231 height 8
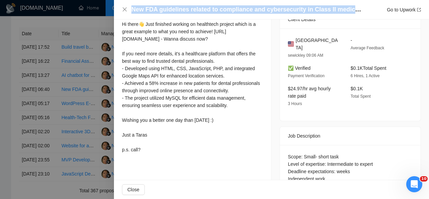
scroll to position [191, 0]
drag, startPoint x: 122, startPoint y: 24, endPoint x: 156, endPoint y: 159, distance: 139.1
click at [156, 159] on div "Cover Letter Hi there👋 Just finished working on healthtech project which is a g…" at bounding box center [192, 81] width 157 height 168
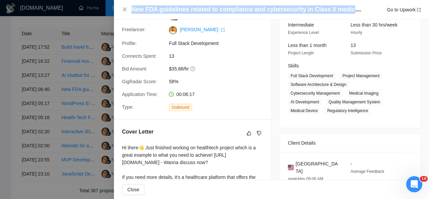
scroll to position [67, 0]
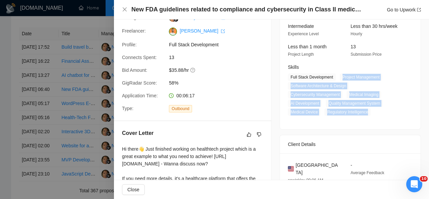
drag, startPoint x: 338, startPoint y: 77, endPoint x: 369, endPoint y: 117, distance: 50.5
click at [369, 117] on div "12 Oct, 2025 06:34 Published Unspecified Hourly Rate Intermediate Experience Le…" at bounding box center [350, 61] width 141 height 135
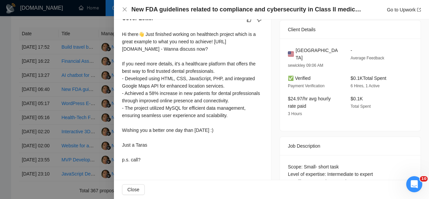
scroll to position [242, 0]
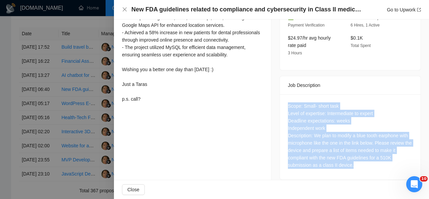
drag, startPoint x: 356, startPoint y: 156, endPoint x: 284, endPoint y: 100, distance: 91.6
click at [284, 100] on div "Scope: Small- short task Level of expertise: Intermediate to expert Deadline ex…" at bounding box center [350, 136] width 141 height 85
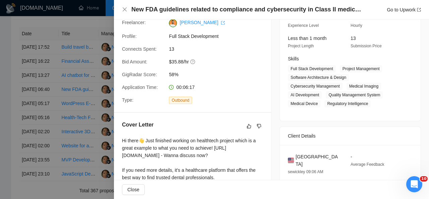
scroll to position [43, 0]
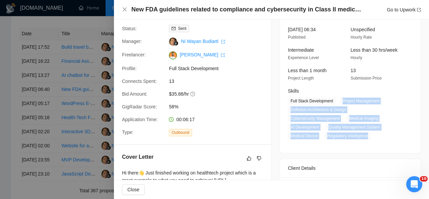
drag, startPoint x: 338, startPoint y: 103, endPoint x: 366, endPoint y: 134, distance: 42.2
click at [366, 134] on span "Full Stack Development Project Management Software Architecture & Design Cybers…" at bounding box center [345, 118] width 115 height 42
click at [127, 8] on icon "close" at bounding box center [124, 9] width 5 height 5
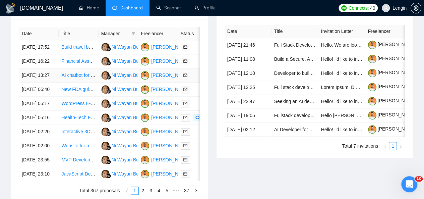
click at [79, 82] on td "AI chatbot for an eCommerce web shop" at bounding box center [79, 75] width 40 height 14
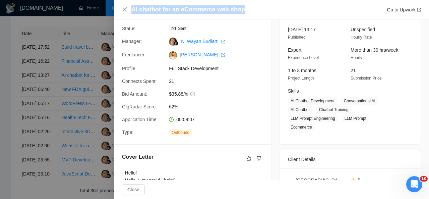
drag, startPoint x: 245, startPoint y: 11, endPoint x: 131, endPoint y: 13, distance: 113.9
click at [131, 13] on div "AI chatbot for an eCommerce web shop Go to Upwork" at bounding box center [271, 9] width 299 height 8
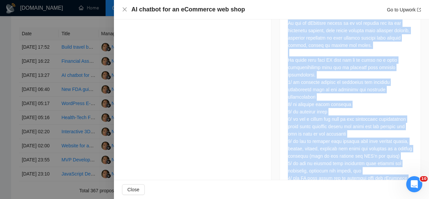
scroll to position [512, 0]
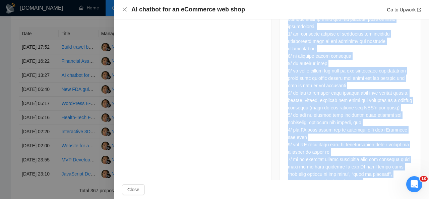
drag, startPoint x: 284, startPoint y: 43, endPoint x: 354, endPoint y: 170, distance: 144.6
click at [354, 170] on div at bounding box center [350, 9] width 141 height 373
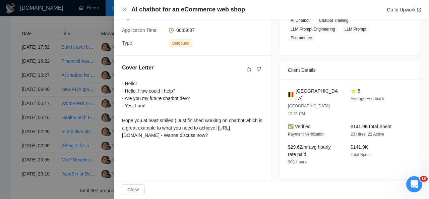
scroll to position [132, 0]
drag, startPoint x: 316, startPoint y: 80, endPoint x: 293, endPoint y: 82, distance: 23.2
click at [293, 87] on div "Belgium" at bounding box center [314, 94] width 52 height 15
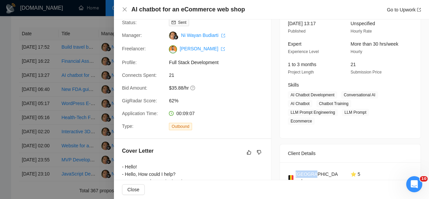
scroll to position [48, 0]
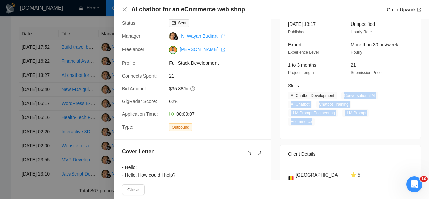
drag, startPoint x: 340, startPoint y: 96, endPoint x: 392, endPoint y: 110, distance: 54.1
click at [392, 110] on span "AI Chatbot Development Conversational AI AI Chatbot Chatbot Training LLM Prompt…" at bounding box center [345, 109] width 115 height 34
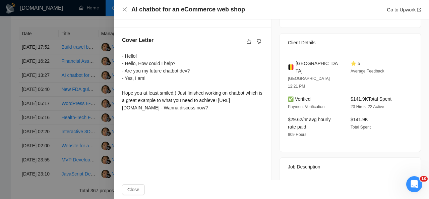
scroll to position [159, 0]
drag, startPoint x: 122, startPoint y: 64, endPoint x: 232, endPoint y: 123, distance: 124.7
click at [232, 123] on div "Cover Letter - Hello! - Hello, How could I help? - Are you my future chatbot de…" at bounding box center [192, 76] width 157 height 94
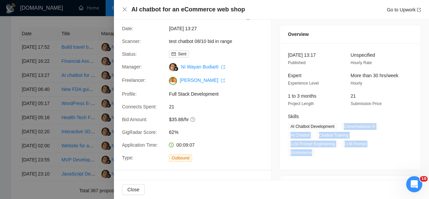
scroll to position [0, 0]
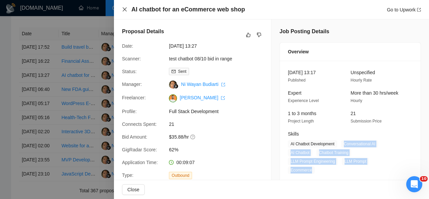
click at [125, 10] on icon "close" at bounding box center [124, 9] width 5 height 5
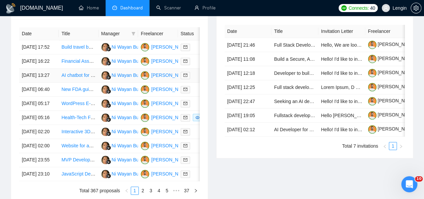
click at [86, 82] on td "AI chatbot for an eCommerce web shop" at bounding box center [79, 75] width 40 height 14
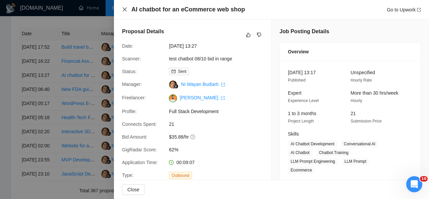
click at [125, 10] on icon "close" at bounding box center [124, 9] width 5 height 5
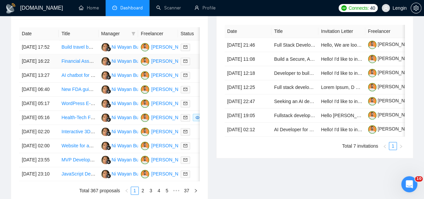
click at [74, 67] on td "Financial Assessment Tool Development" at bounding box center [79, 61] width 40 height 14
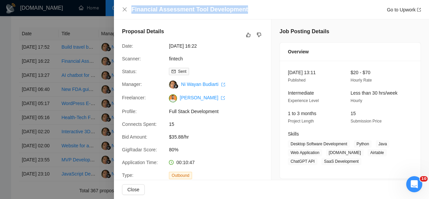
drag, startPoint x: 243, startPoint y: 6, endPoint x: 131, endPoint y: 6, distance: 112.3
click at [131, 6] on div "Financial Assessment Tool Development Go to Upwork" at bounding box center [271, 9] width 299 height 8
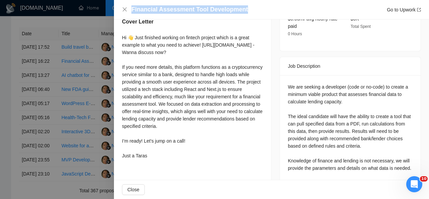
scroll to position [244, 0]
drag, startPoint x: 119, startPoint y: 44, endPoint x: 162, endPoint y: 171, distance: 133.5
click at [162, 170] on div "Describe your recent experience with similar projects I already wrote about it …" at bounding box center [192, 57] width 157 height 226
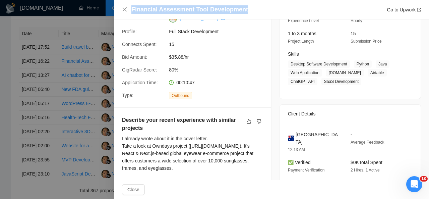
scroll to position [80, 0]
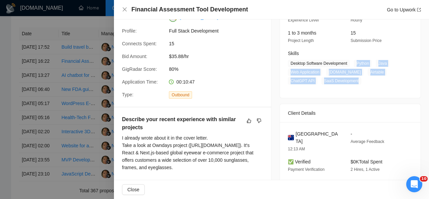
drag, startPoint x: 352, startPoint y: 61, endPoint x: 355, endPoint y: 78, distance: 16.9
click at [355, 78] on span "Desktop Software Development Python Java Web Application Bubble.io Airtable Cha…" at bounding box center [345, 72] width 115 height 25
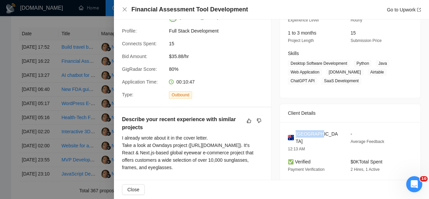
drag, startPoint x: 318, startPoint y: 131, endPoint x: 294, endPoint y: 133, distance: 23.9
click at [294, 133] on div "Australia" at bounding box center [314, 137] width 52 height 15
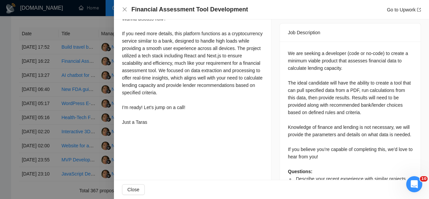
scroll to position [248, 0]
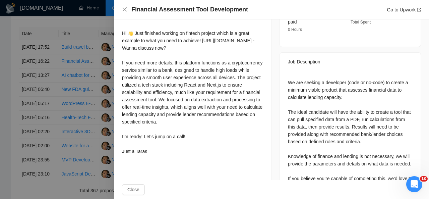
drag, startPoint x: 121, startPoint y: 39, endPoint x: 164, endPoint y: 166, distance: 134.5
click at [164, 166] on div "Describe your recent experience with similar projects I already wrote about it …" at bounding box center [192, 53] width 157 height 226
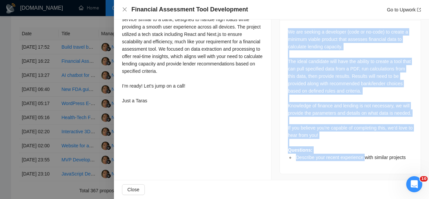
scroll to position [299, 0]
drag, startPoint x: 285, startPoint y: 40, endPoint x: 350, endPoint y: 134, distance: 114.4
click at [350, 134] on div "We are seeking a developer (code or no-code) to create a minimum viable product…" at bounding box center [350, 94] width 125 height 133
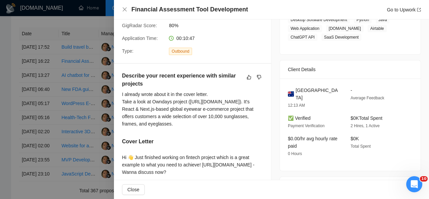
scroll to position [50, 0]
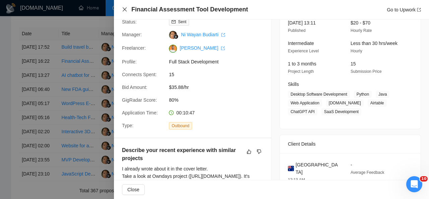
click at [123, 11] on icon "close" at bounding box center [124, 9] width 5 height 5
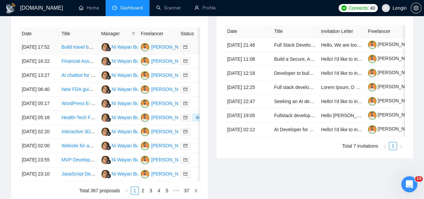
click at [78, 43] on td "Build travel based website (desktop + mobile)" at bounding box center [79, 47] width 40 height 14
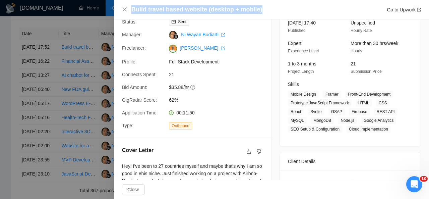
drag, startPoint x: 259, startPoint y: 6, endPoint x: 138, endPoint y: 3, distance: 121.0
click at [138, 3] on div "Build travel based website (desktop + mobile) Go to Upwork" at bounding box center [271, 9] width 315 height 19
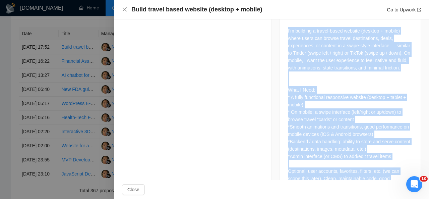
scroll to position [338, 0]
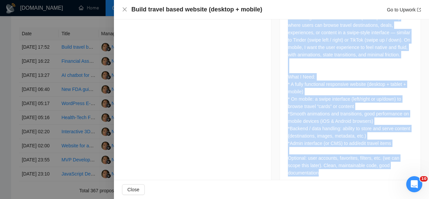
drag, startPoint x: 284, startPoint y: 40, endPoint x: 408, endPoint y: 161, distance: 173.2
click at [408, 161] on div "I’m building a travel-based website (desktop + mobile) where users can browse t…" at bounding box center [350, 96] width 141 height 181
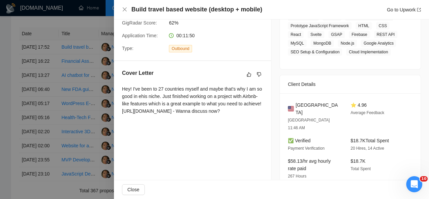
scroll to position [126, 0]
drag, startPoint x: 326, startPoint y: 104, endPoint x: 291, endPoint y: 109, distance: 35.5
click at [291, 109] on div "United States Wellington 11:46 AM" at bounding box center [313, 117] width 57 height 30
click at [296, 104] on span "[GEOGRAPHIC_DATA]" at bounding box center [318, 109] width 44 height 15
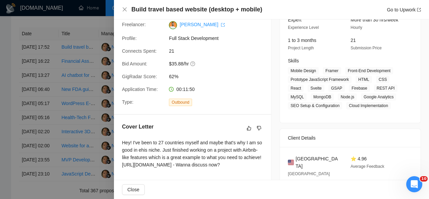
scroll to position [72, 0]
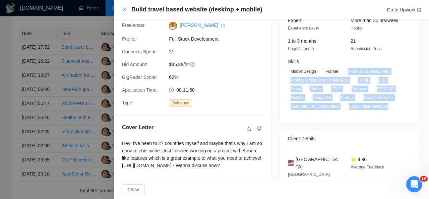
drag, startPoint x: 344, startPoint y: 70, endPoint x: 387, endPoint y: 106, distance: 55.2
click at [387, 106] on span "Mobile Design Framer Front-End Development Prototype JavaScript Framework HTML …" at bounding box center [345, 89] width 115 height 42
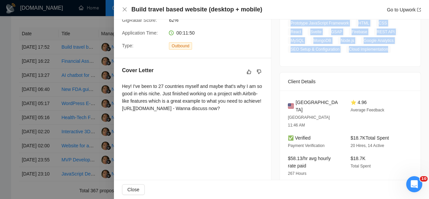
scroll to position [129, 0]
click at [124, 7] on icon "close" at bounding box center [124, 9] width 5 height 5
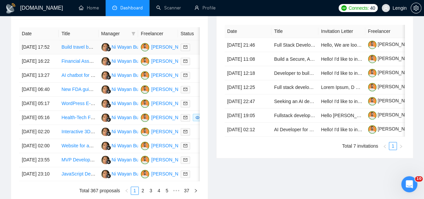
click at [96, 48] on td "Build travel based website (desktop + mobile)" at bounding box center [79, 47] width 40 height 14
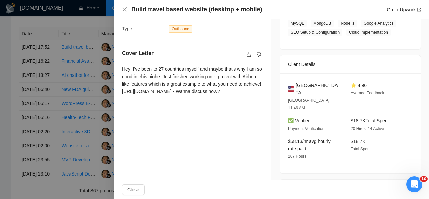
scroll to position [147, 0]
drag, startPoint x: 239, startPoint y: 109, endPoint x: 115, endPoint y: 70, distance: 130.2
click at [115, 70] on div "Cover Letter Hey! I've been to 27 countries myself and maybe that's why I am so…" at bounding box center [192, 73] width 157 height 64
click at [213, 132] on div "Proposal Details Date: 12 Oct, 2025 17:52 Scanner: test travel 08/10 Status: Se…" at bounding box center [193, 130] width 158 height 514
